Goal: Task Accomplishment & Management: Use online tool/utility

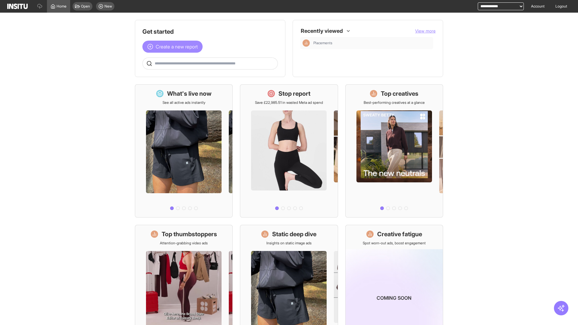
click at [174, 47] on span "Create a new report" at bounding box center [177, 46] width 42 height 7
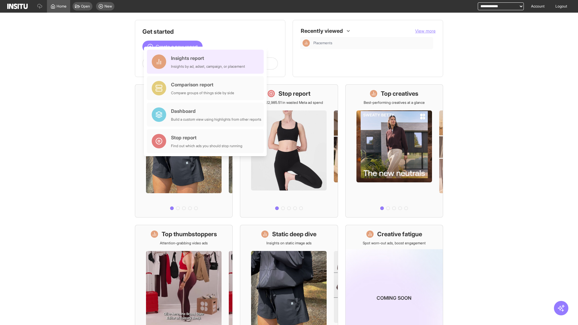
click at [207, 62] on div "Insights report Insights by ad, adset, campaign, or placement" at bounding box center [208, 62] width 74 height 14
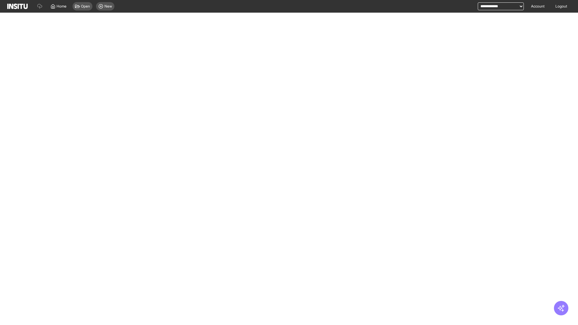
select select "**"
